Goal: Information Seeking & Learning: Find specific fact

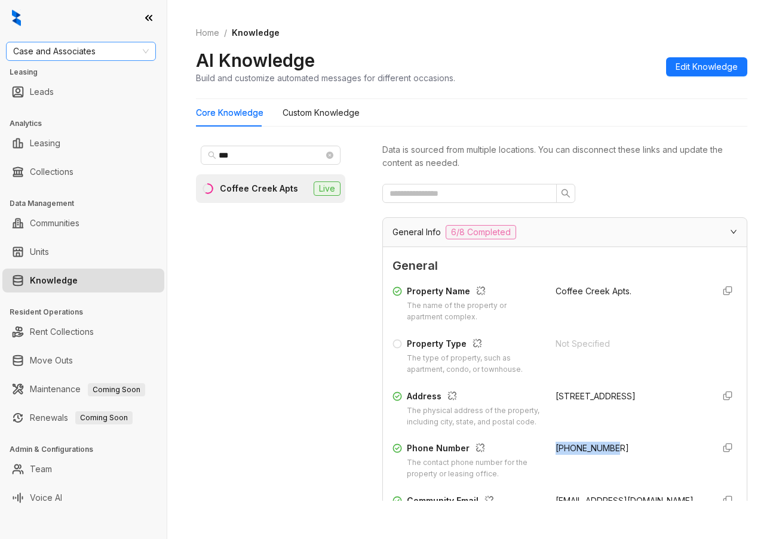
click at [122, 45] on span "Case and Associates" at bounding box center [81, 51] width 136 height 18
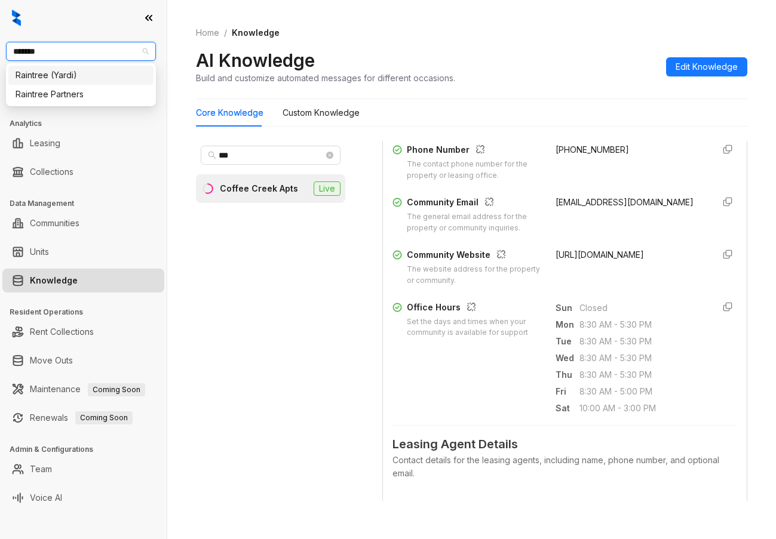
type input "********"
click at [102, 88] on div "Raintree Partners" at bounding box center [81, 94] width 131 height 13
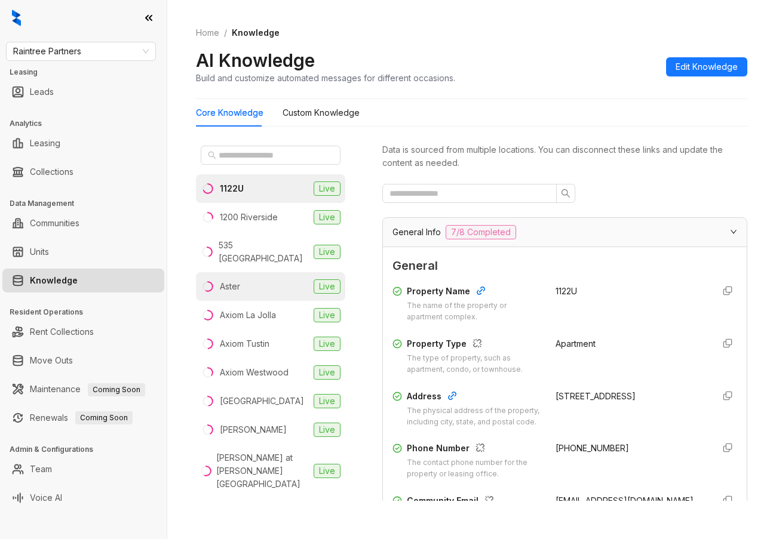
click at [261, 278] on li "Aster Live" at bounding box center [270, 286] width 149 height 29
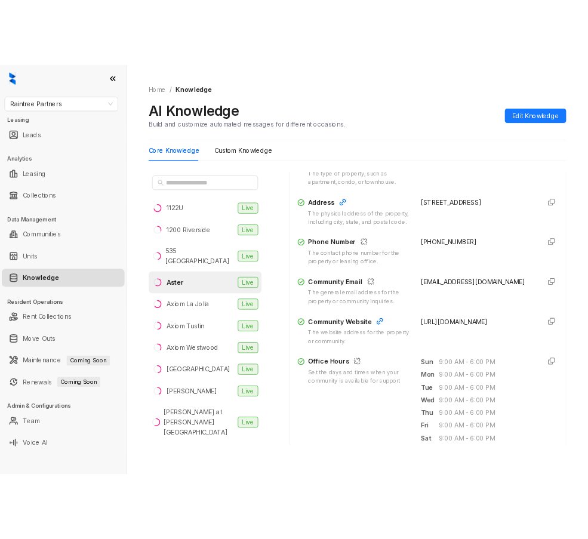
scroll to position [239, 0]
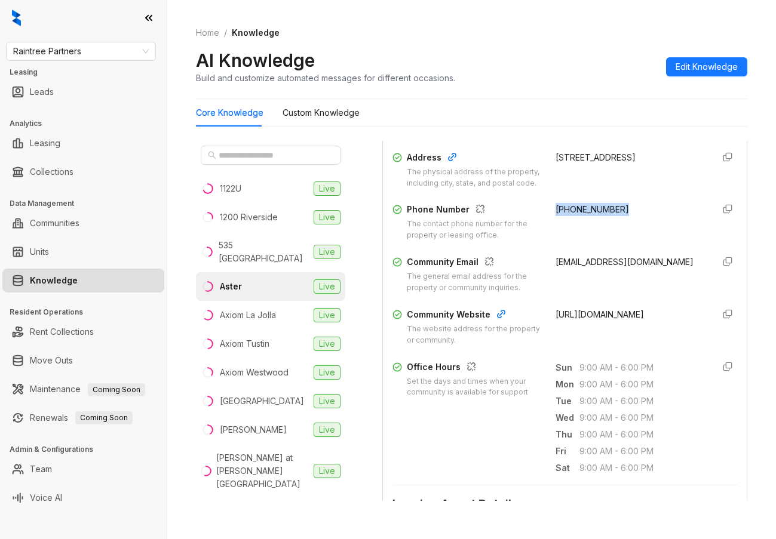
drag, startPoint x: 542, startPoint y: 217, endPoint x: 618, endPoint y: 220, distance: 76.5
click at [618, 220] on div "Phone Number The contact phone number for the property or leasing office. [PHON…" at bounding box center [564, 222] width 345 height 38
copy span "[PHONE_NUMBER]"
click at [226, 154] on input "text" at bounding box center [271, 155] width 105 height 13
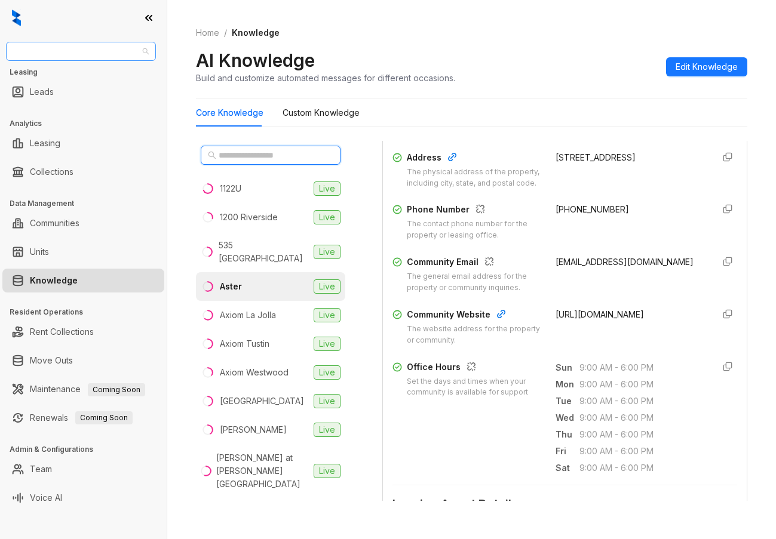
click at [93, 53] on span "Raintree Partners" at bounding box center [81, 51] width 136 height 18
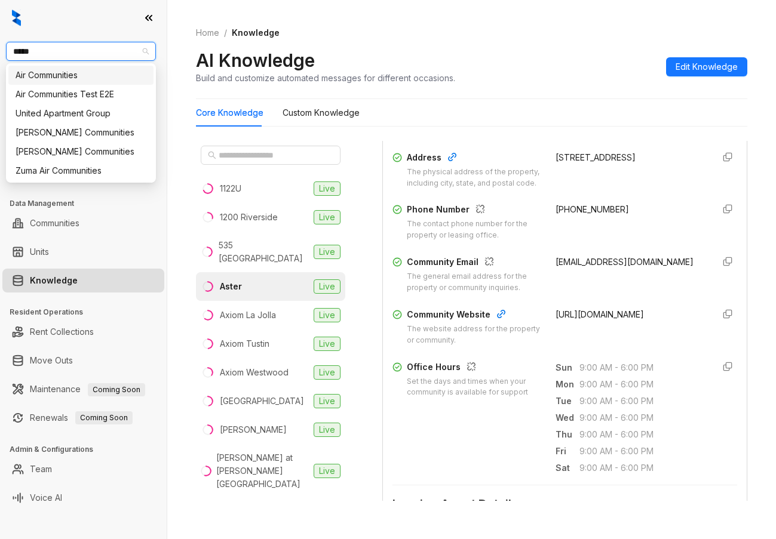
type input "******"
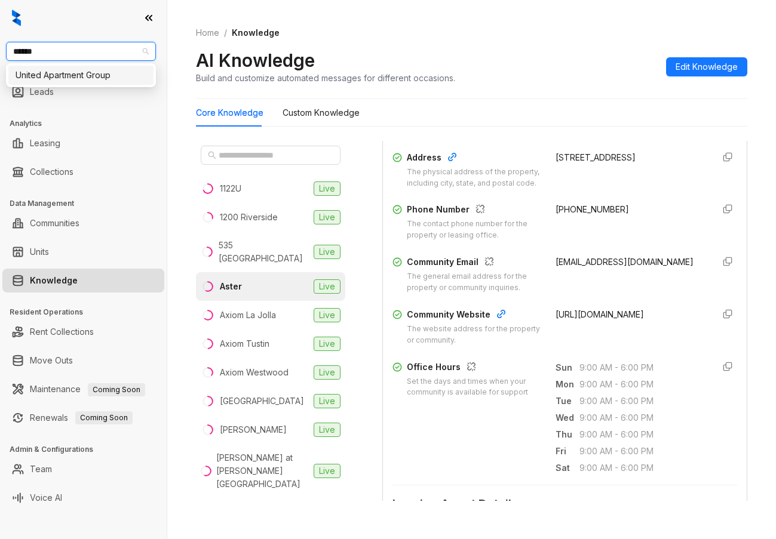
click at [84, 78] on div "United Apartment Group" at bounding box center [81, 75] width 131 height 13
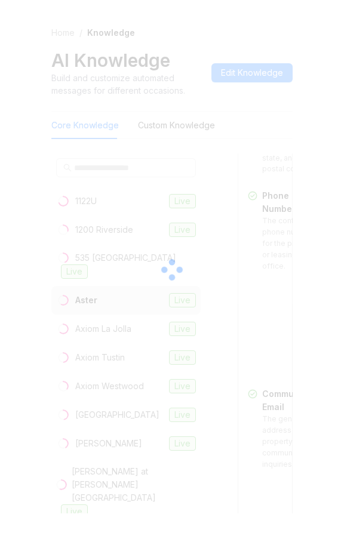
scroll to position [546, 0]
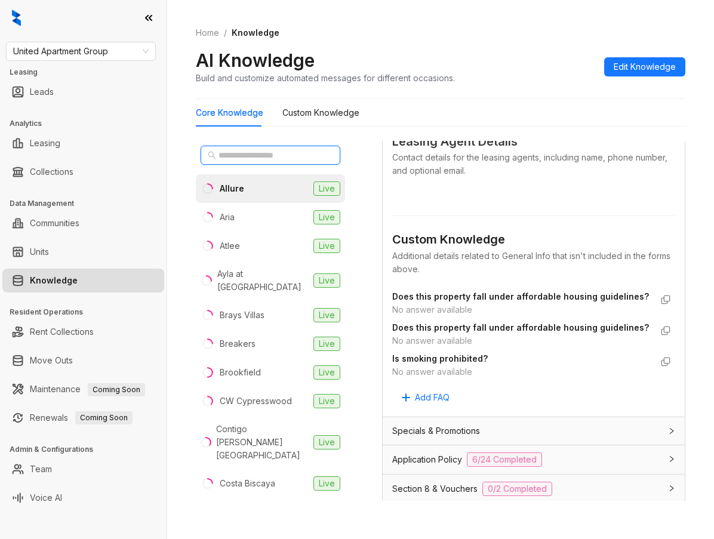
click at [263, 153] on input "text" at bounding box center [271, 155] width 105 height 13
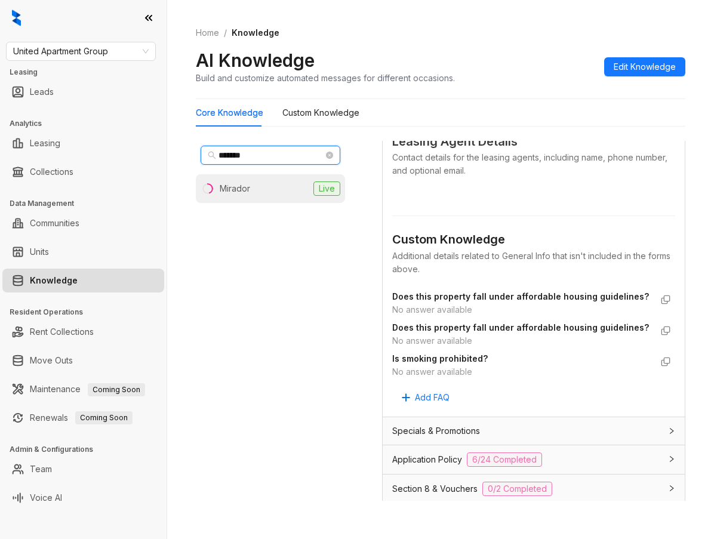
type input "*******"
click at [254, 189] on li "Mirador Live" at bounding box center [270, 188] width 149 height 29
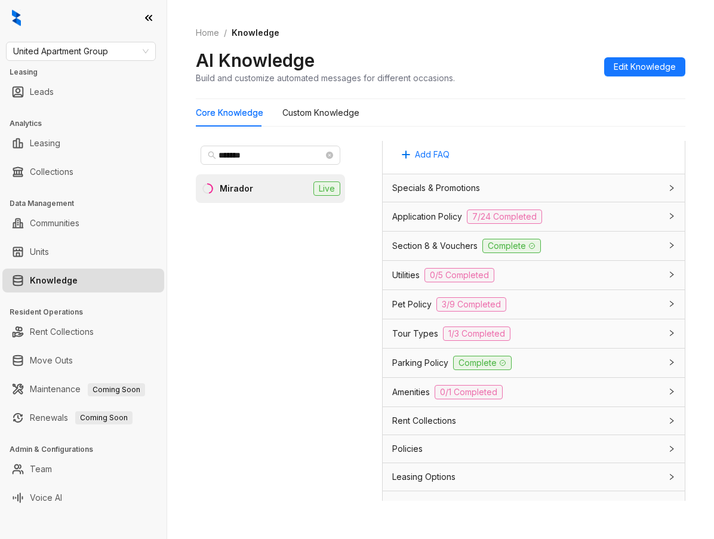
scroll to position [1286, 0]
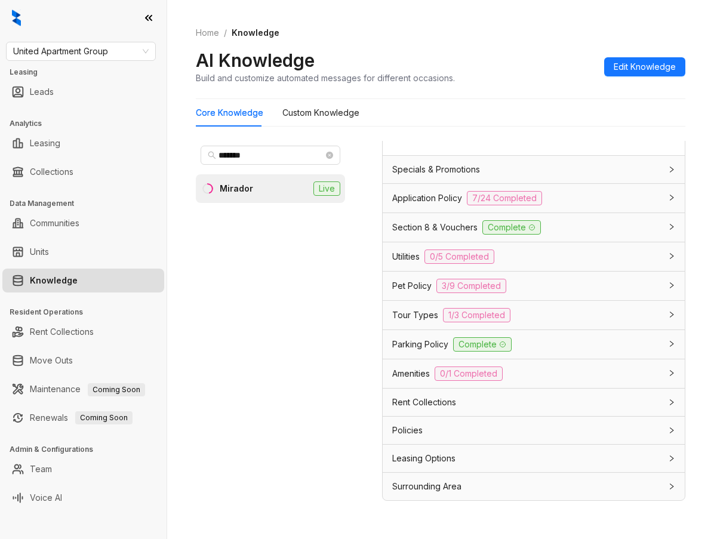
click at [298, 409] on div "Rent Collections" at bounding box center [534, 402] width 302 height 27
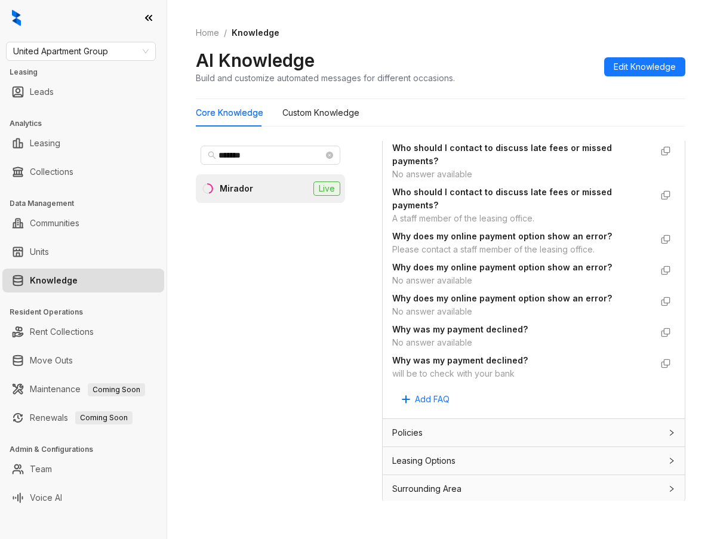
scroll to position [3436, 0]
